Goal: Task Accomplishment & Management: Manage account settings

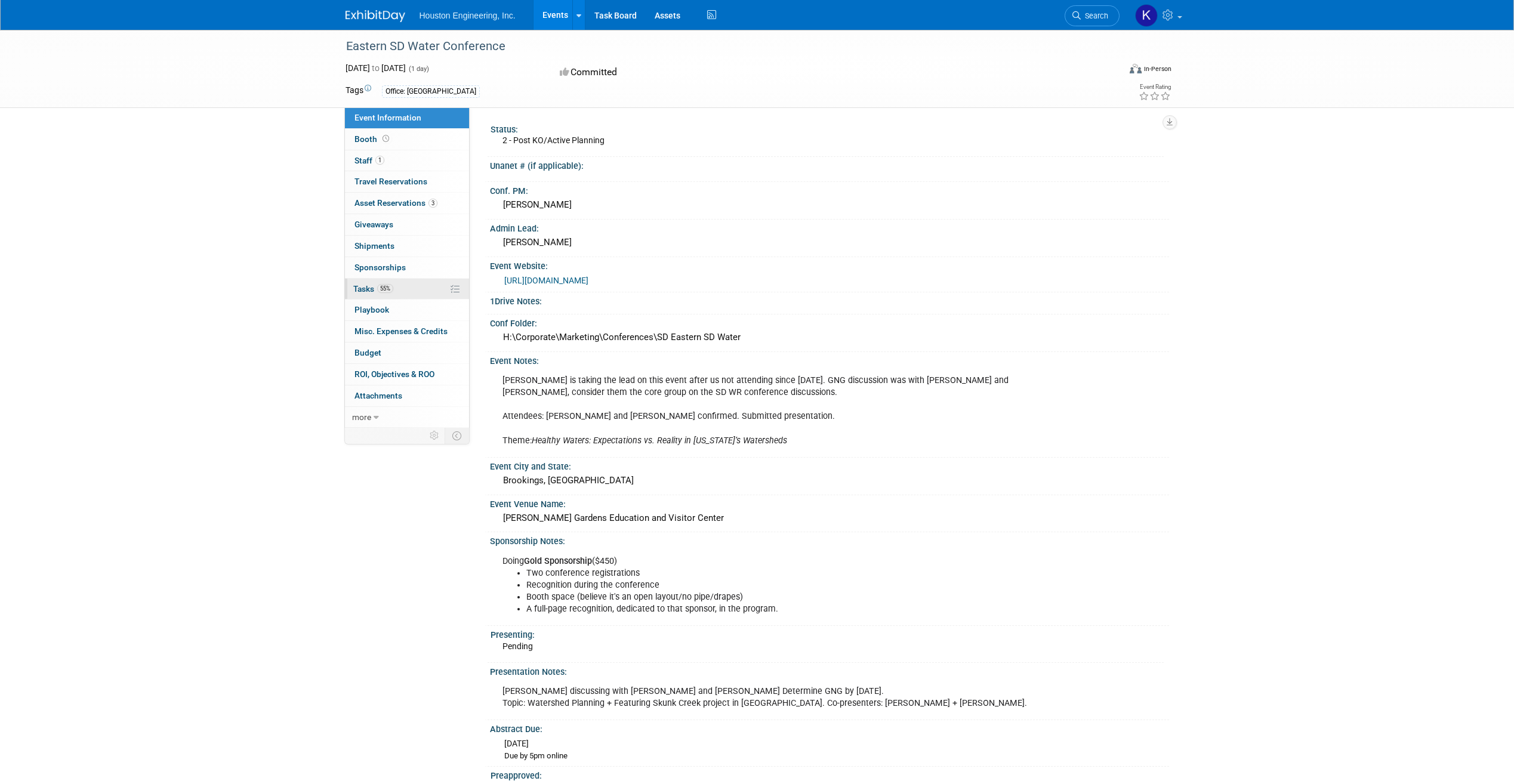
click at [396, 296] on link "55% Tasks 55%" at bounding box center [407, 289] width 125 height 21
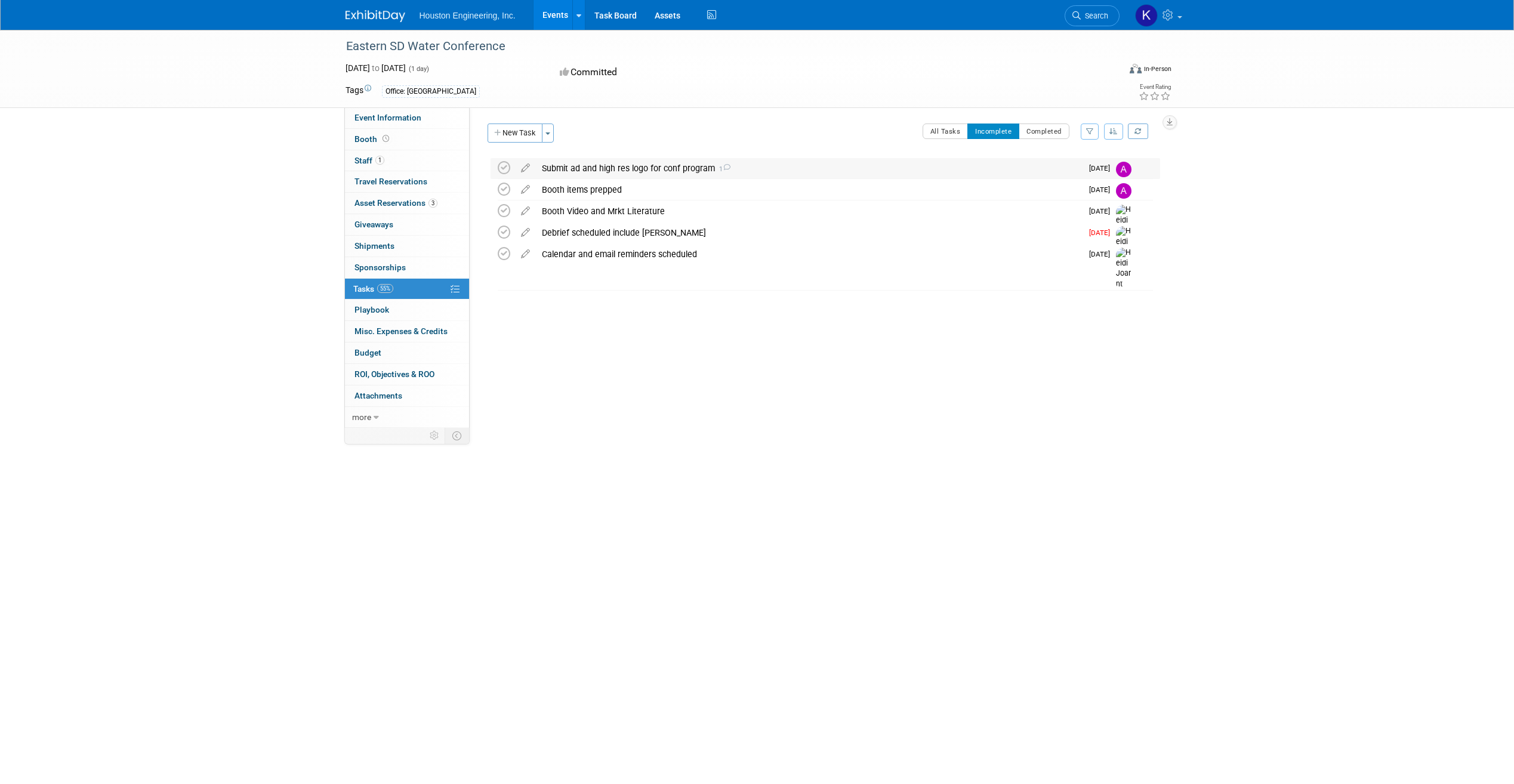
click at [729, 168] on icon at bounding box center [725, 168] width 7 height 7
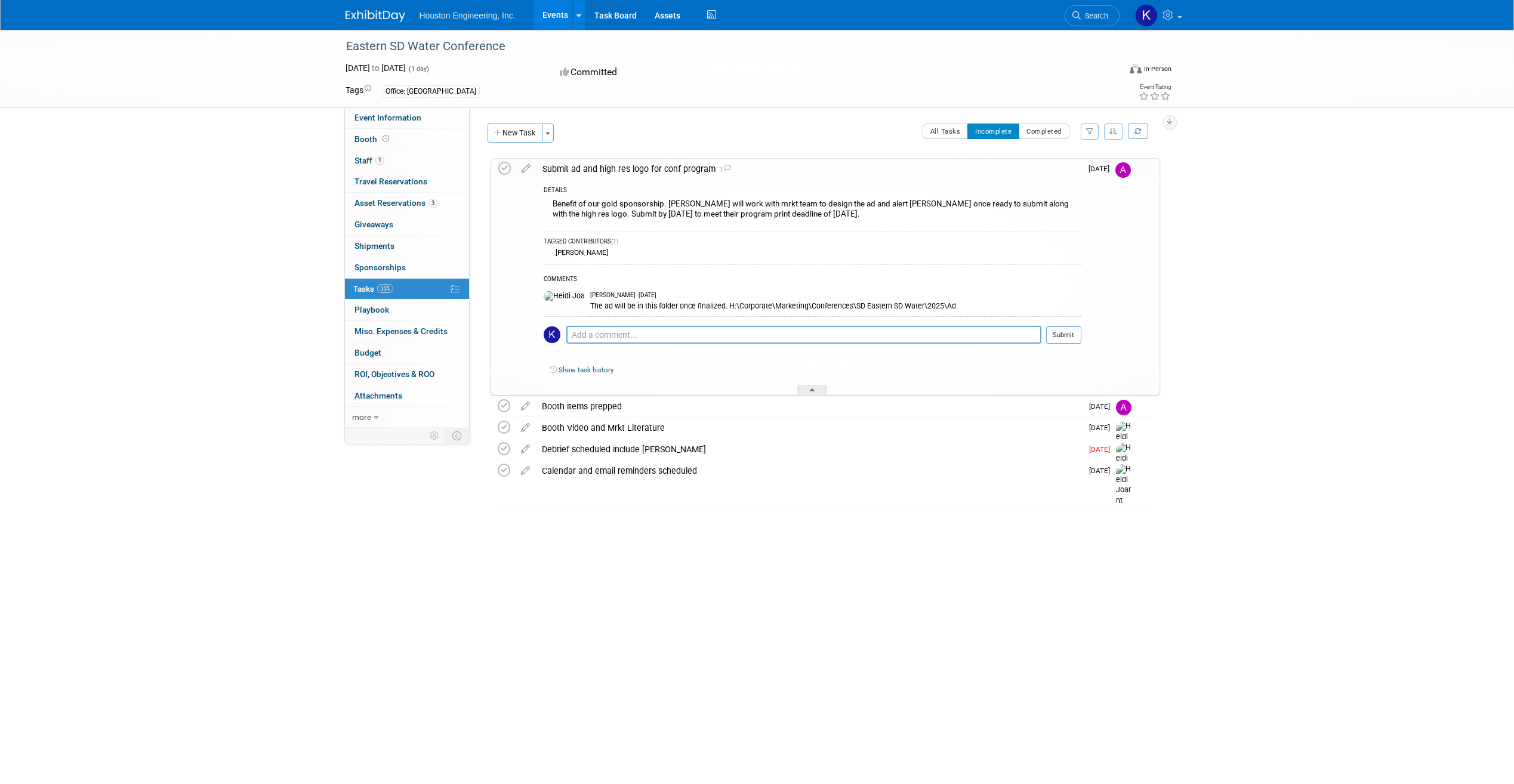
click at [729, 168] on icon at bounding box center [726, 168] width 7 height 7
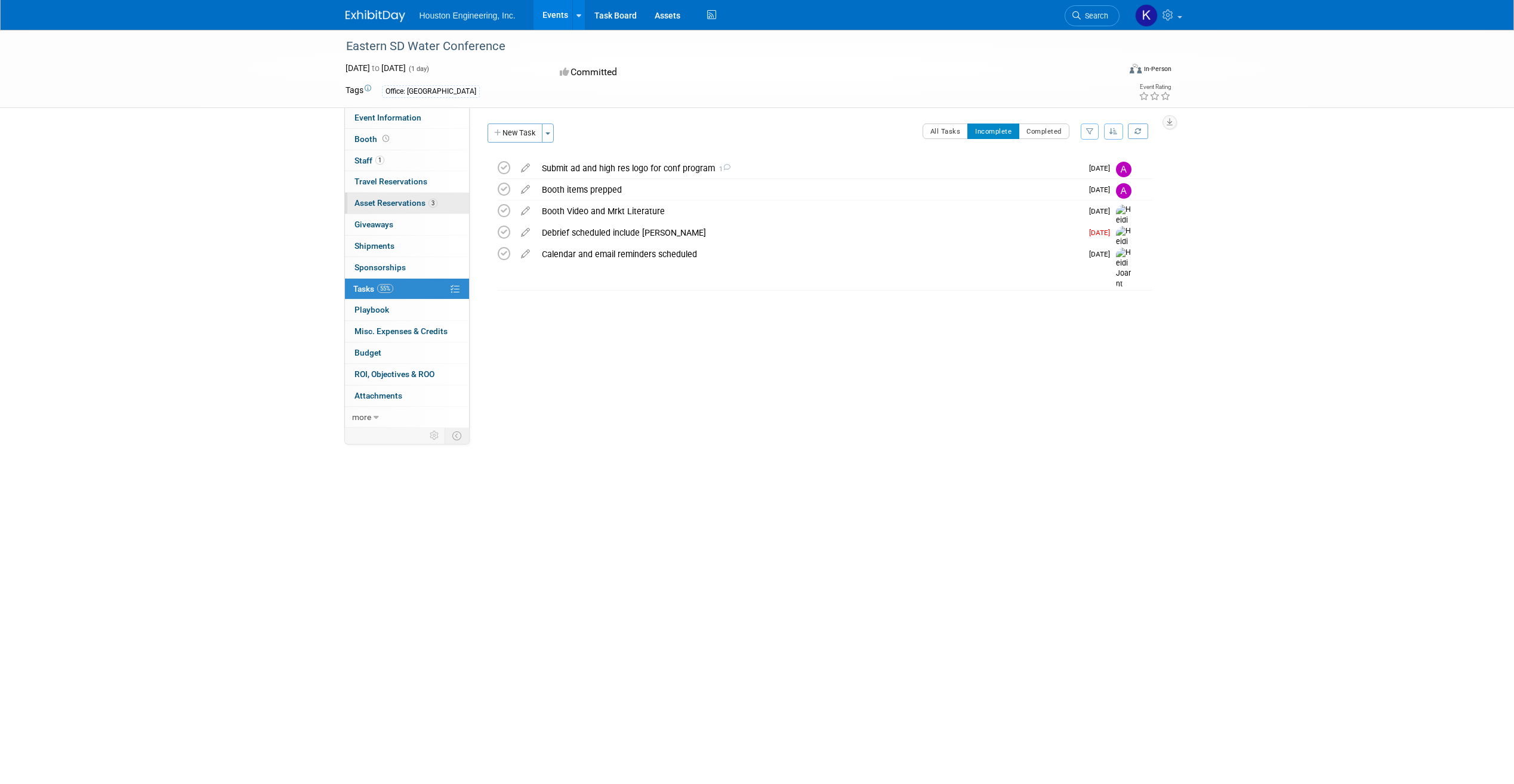
click at [398, 201] on span "Asset Reservations 3" at bounding box center [396, 203] width 83 height 10
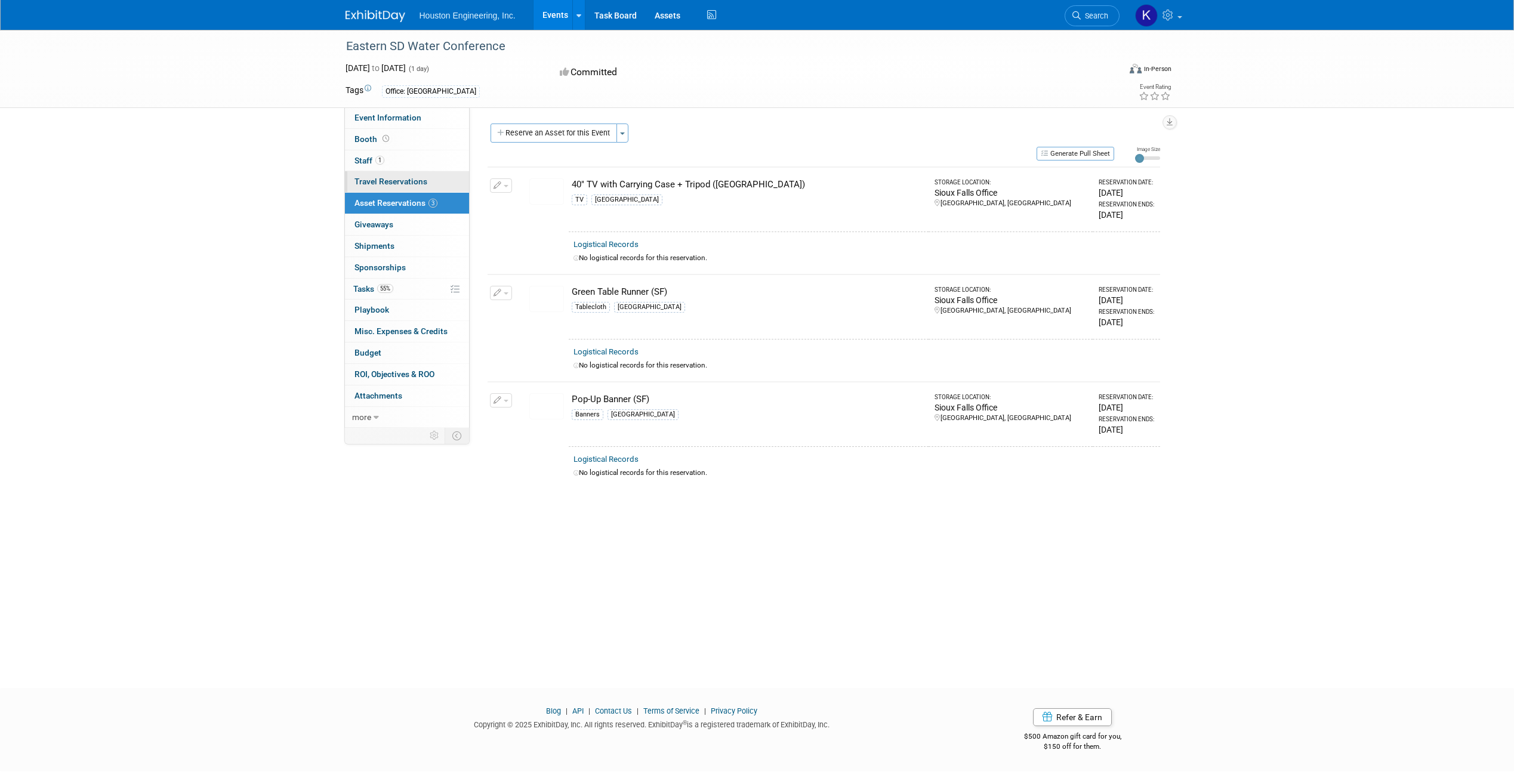
click at [396, 184] on span "Travel Reservations 0" at bounding box center [391, 182] width 73 height 10
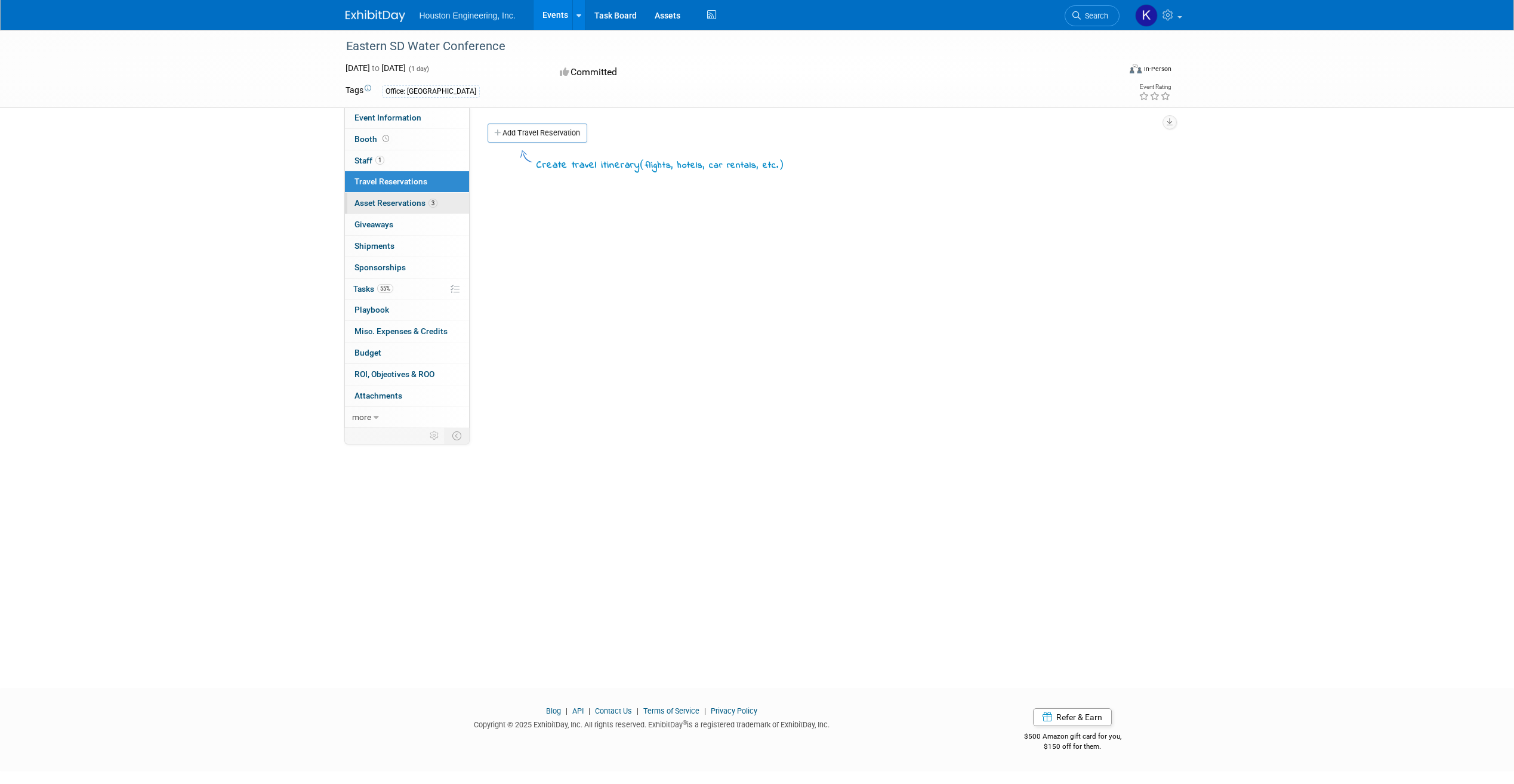
click at [393, 204] on span "Asset Reservations 3" at bounding box center [396, 203] width 83 height 10
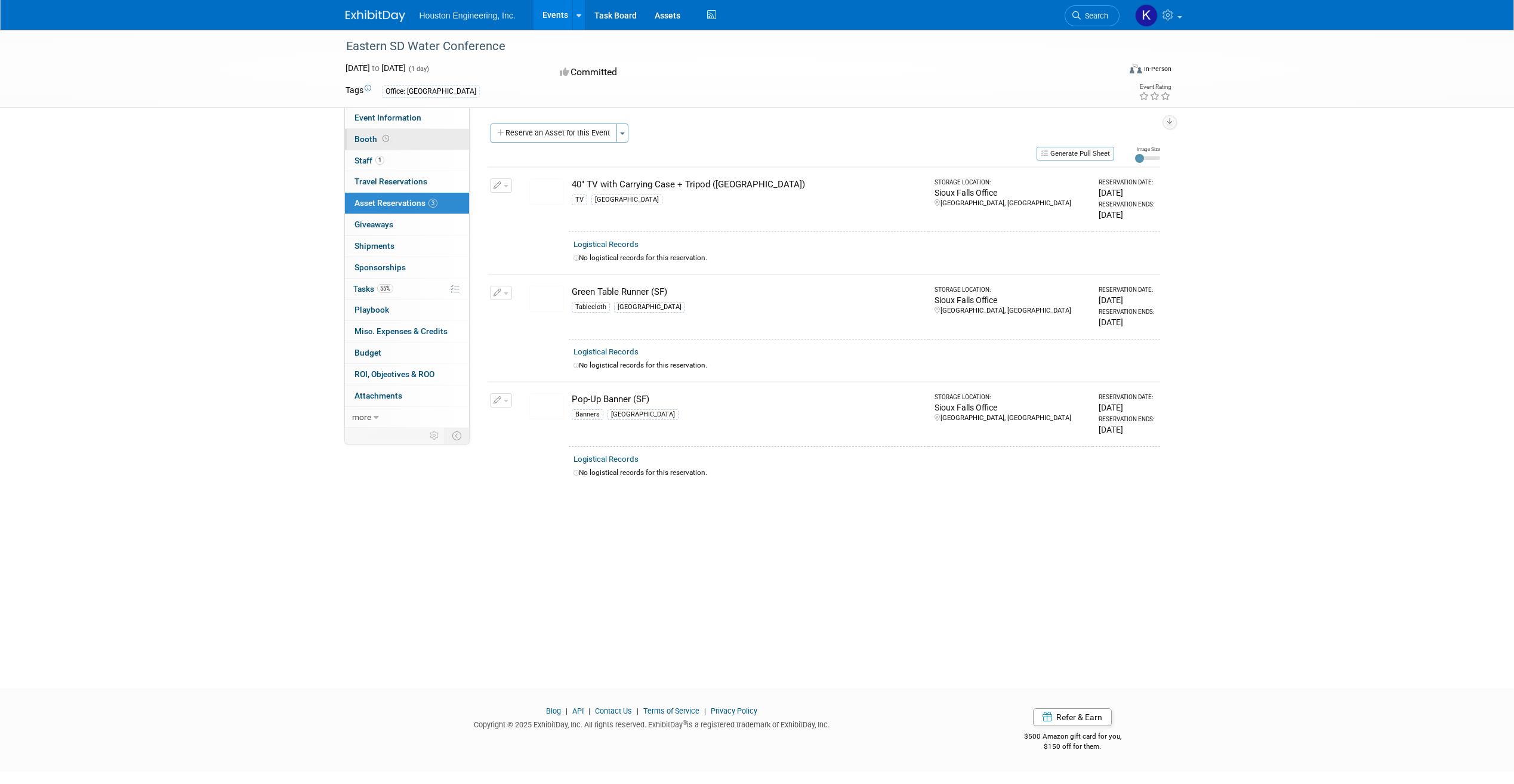
click at [391, 138] on link "Booth" at bounding box center [407, 139] width 125 height 21
select select "Yes"
select select "[GEOGRAPHIC_DATA]"
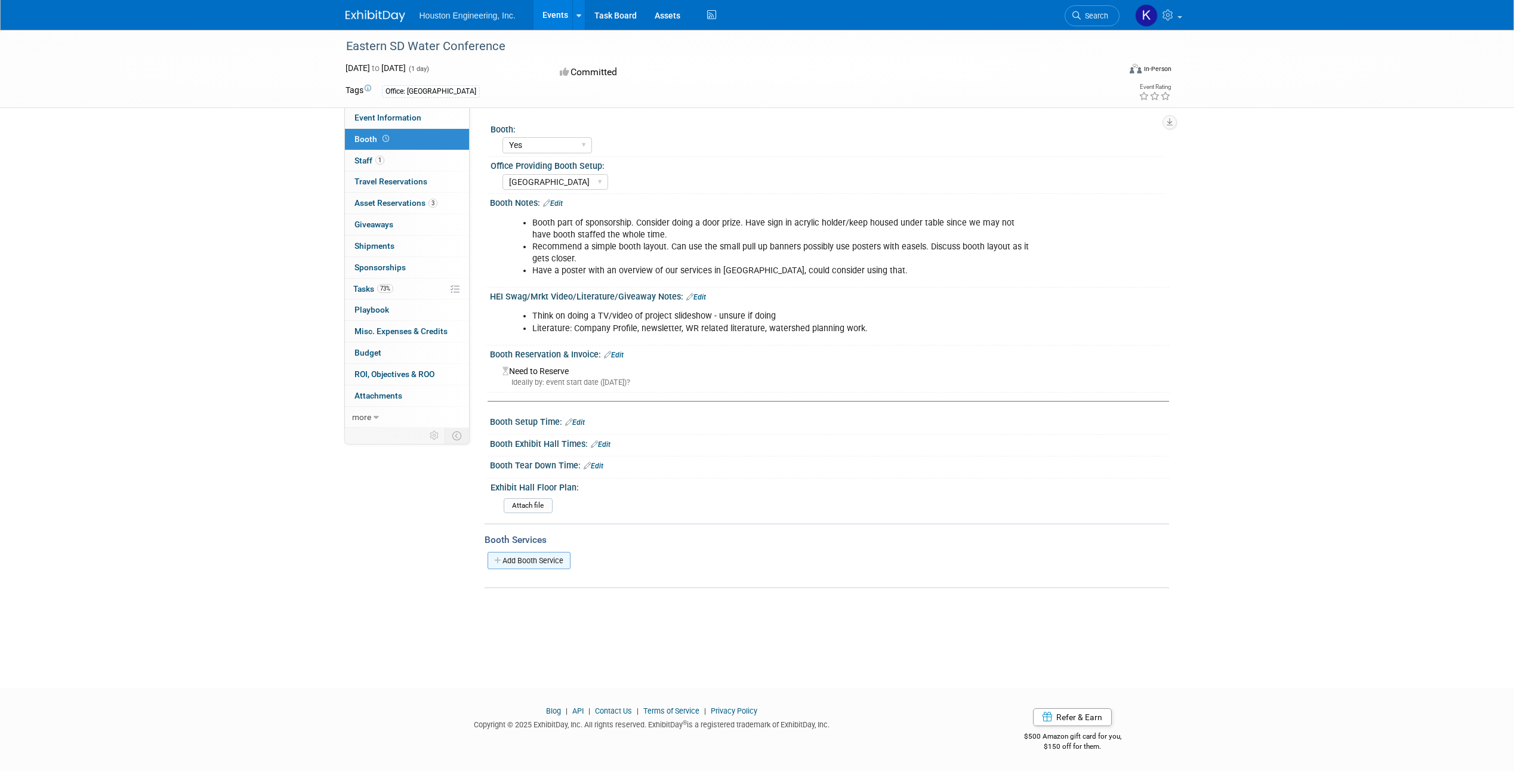
click at [550, 377] on link "Add Booth Service" at bounding box center [529, 560] width 83 height 17
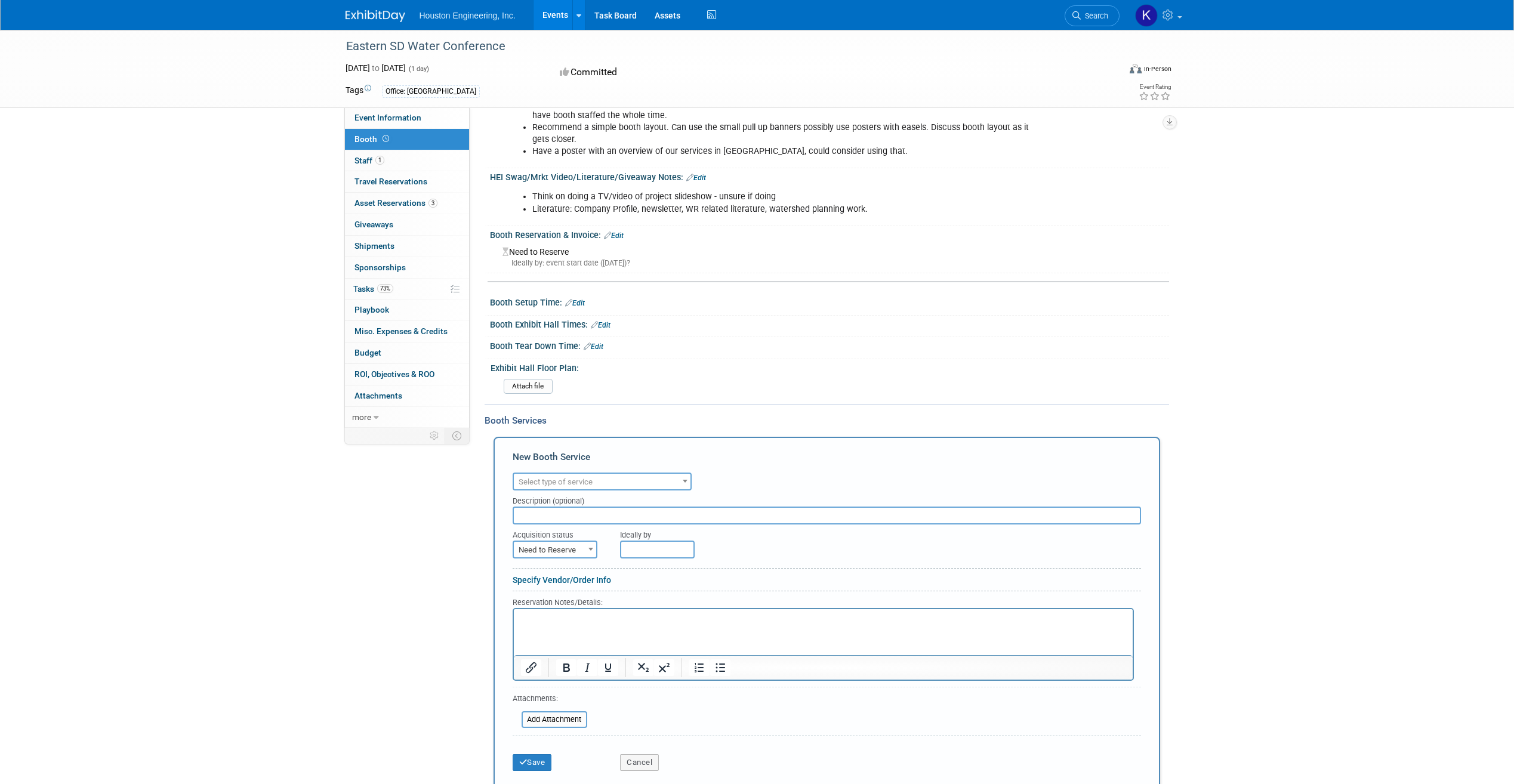
scroll to position [269, 0]
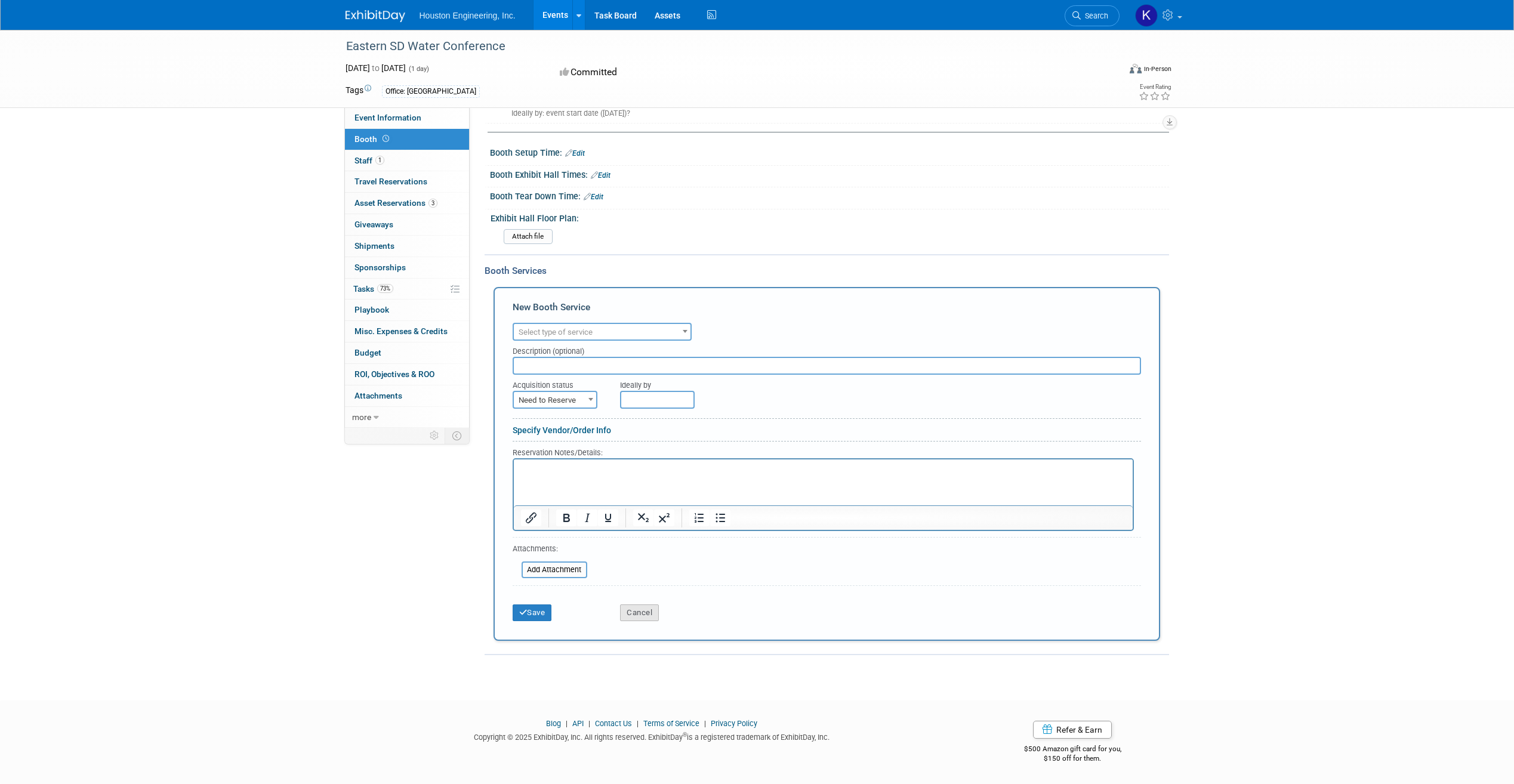
click at [632, 377] on button "Cancel" at bounding box center [639, 612] width 39 height 17
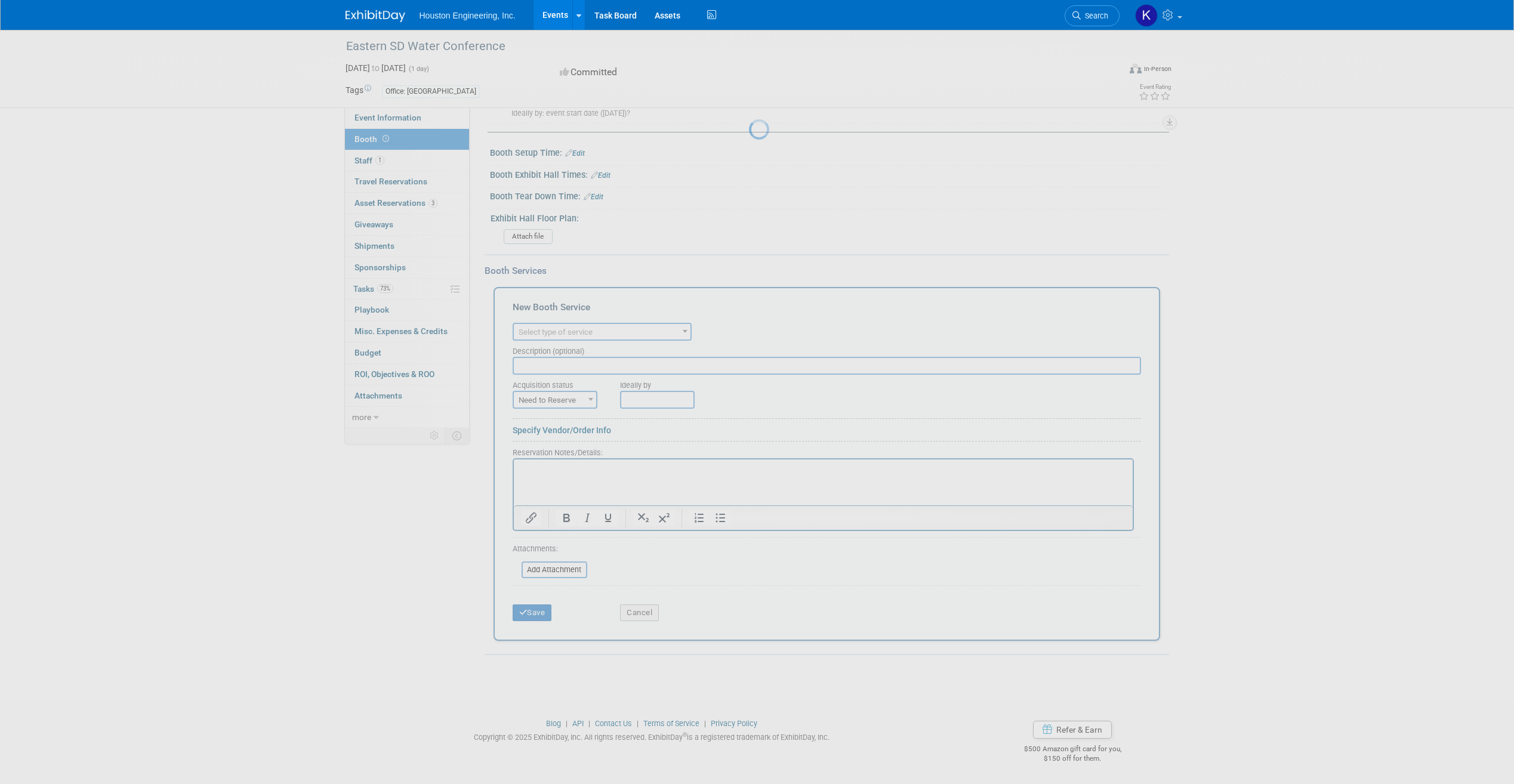
scroll to position [0, 0]
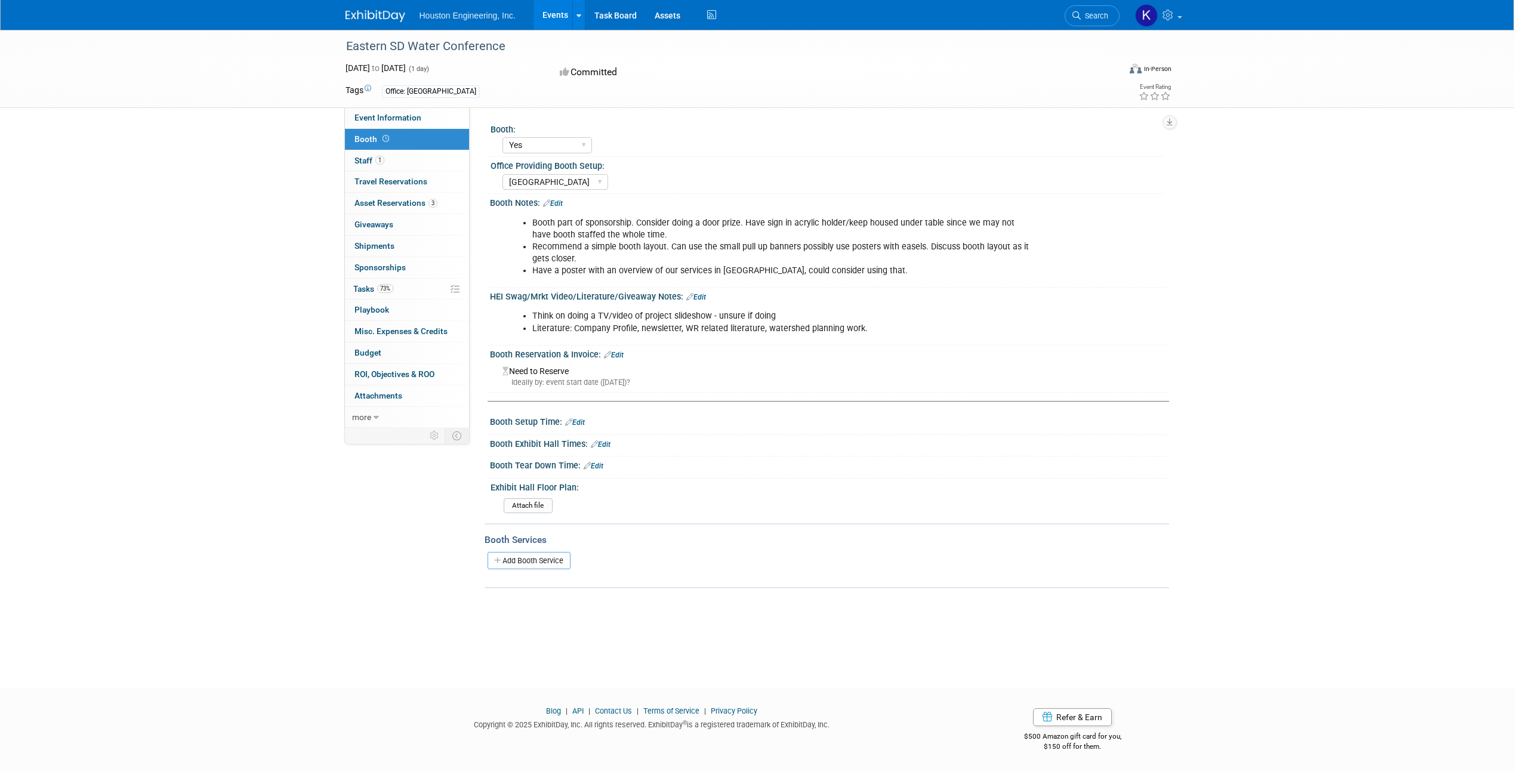
click at [696, 295] on link "Edit" at bounding box center [696, 297] width 20 height 8
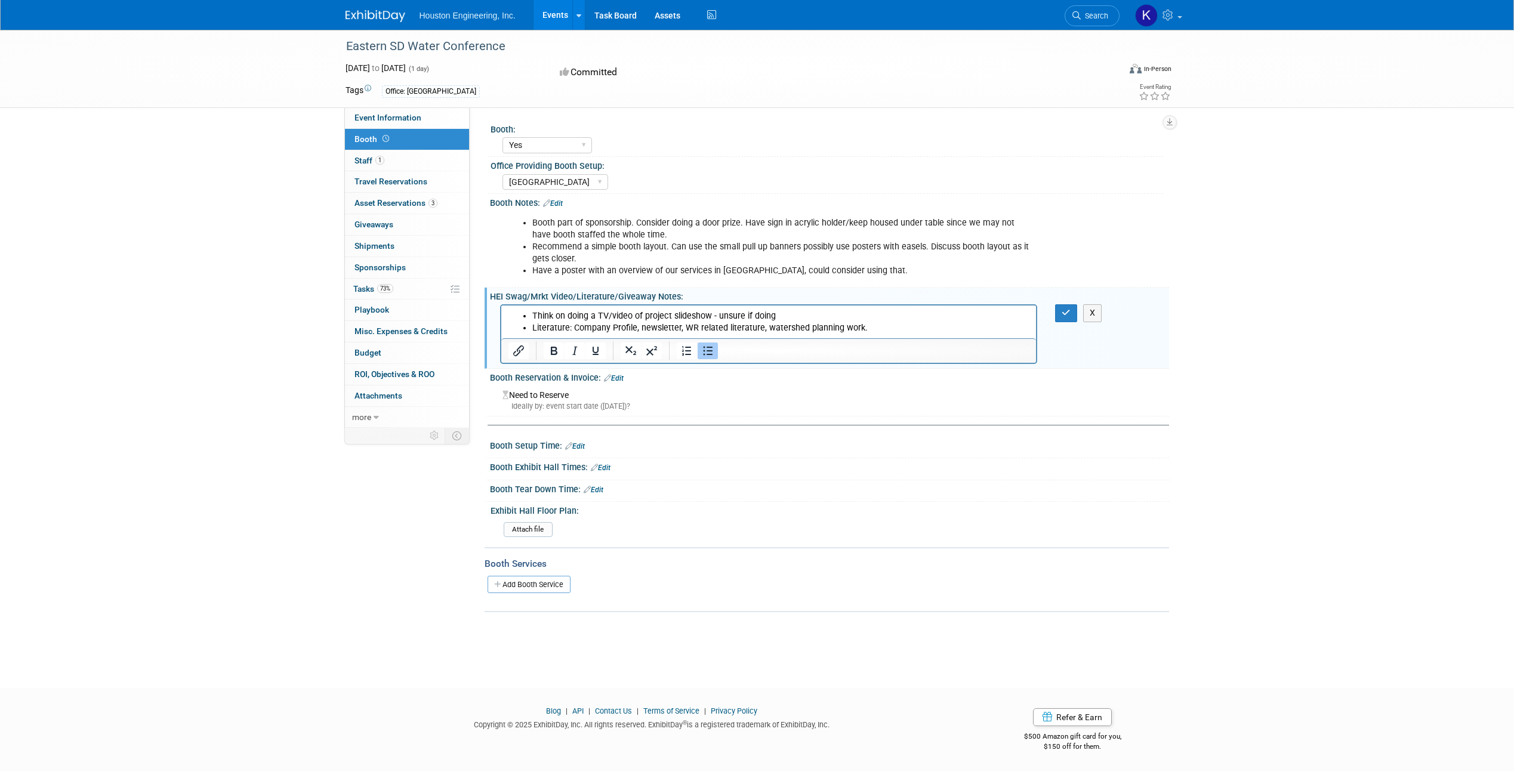
click at [257, 264] on div "Eastern SD Water Conference [DATE] to [DATE] (1 day) [DATE] to [DATE] Committed…" at bounding box center [757, 348] width 1514 height 636
click at [399, 201] on span "Asset Reservations 3" at bounding box center [396, 203] width 83 height 10
